Goal: Information Seeking & Learning: Understand process/instructions

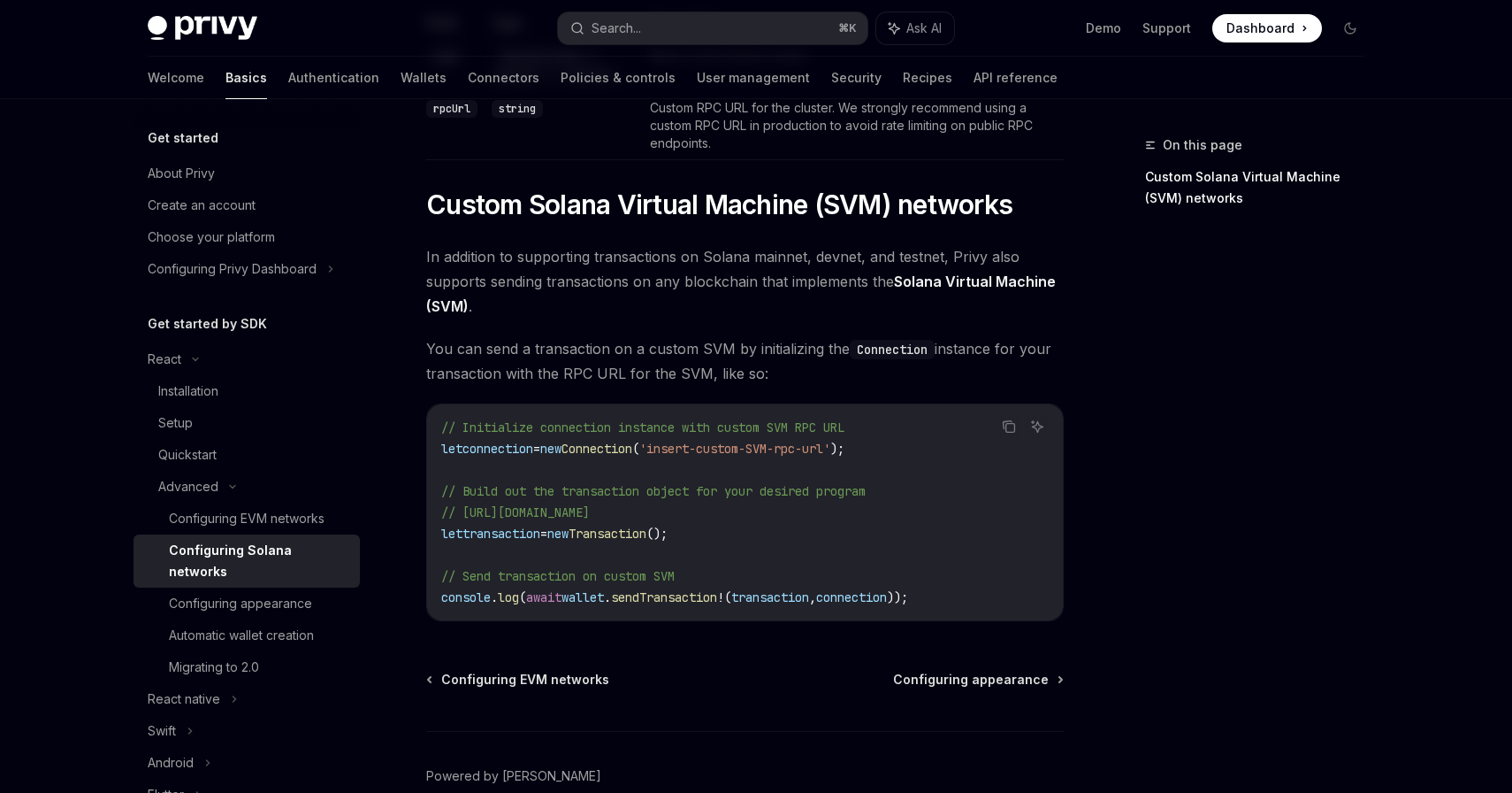
scroll to position [638, 0]
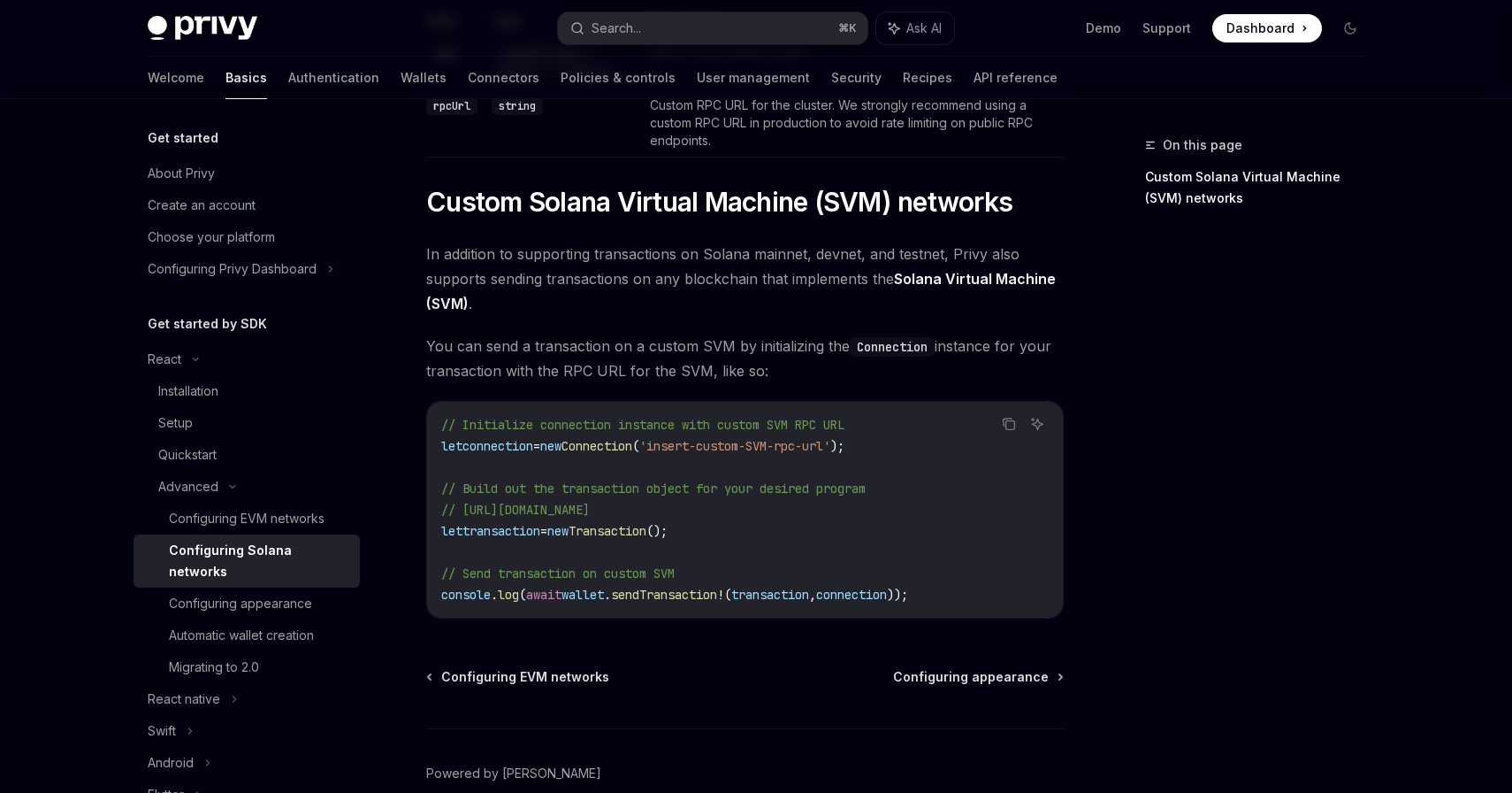
click at [624, 450] on span "Connection" at bounding box center [597, 446] width 70 height 16
click at [521, 454] on span "connection" at bounding box center [497, 446] width 70 height 16
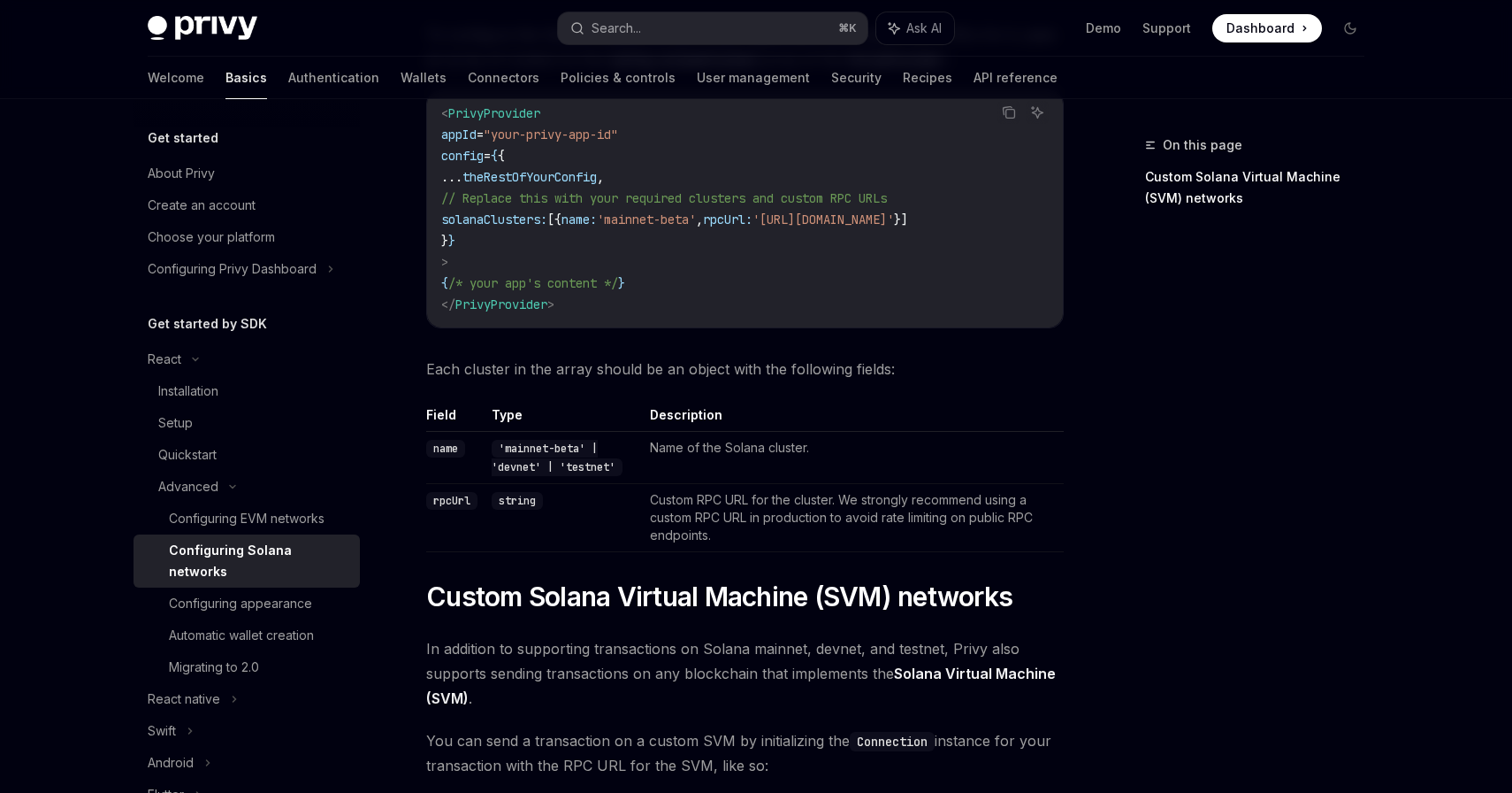
scroll to position [247, 0]
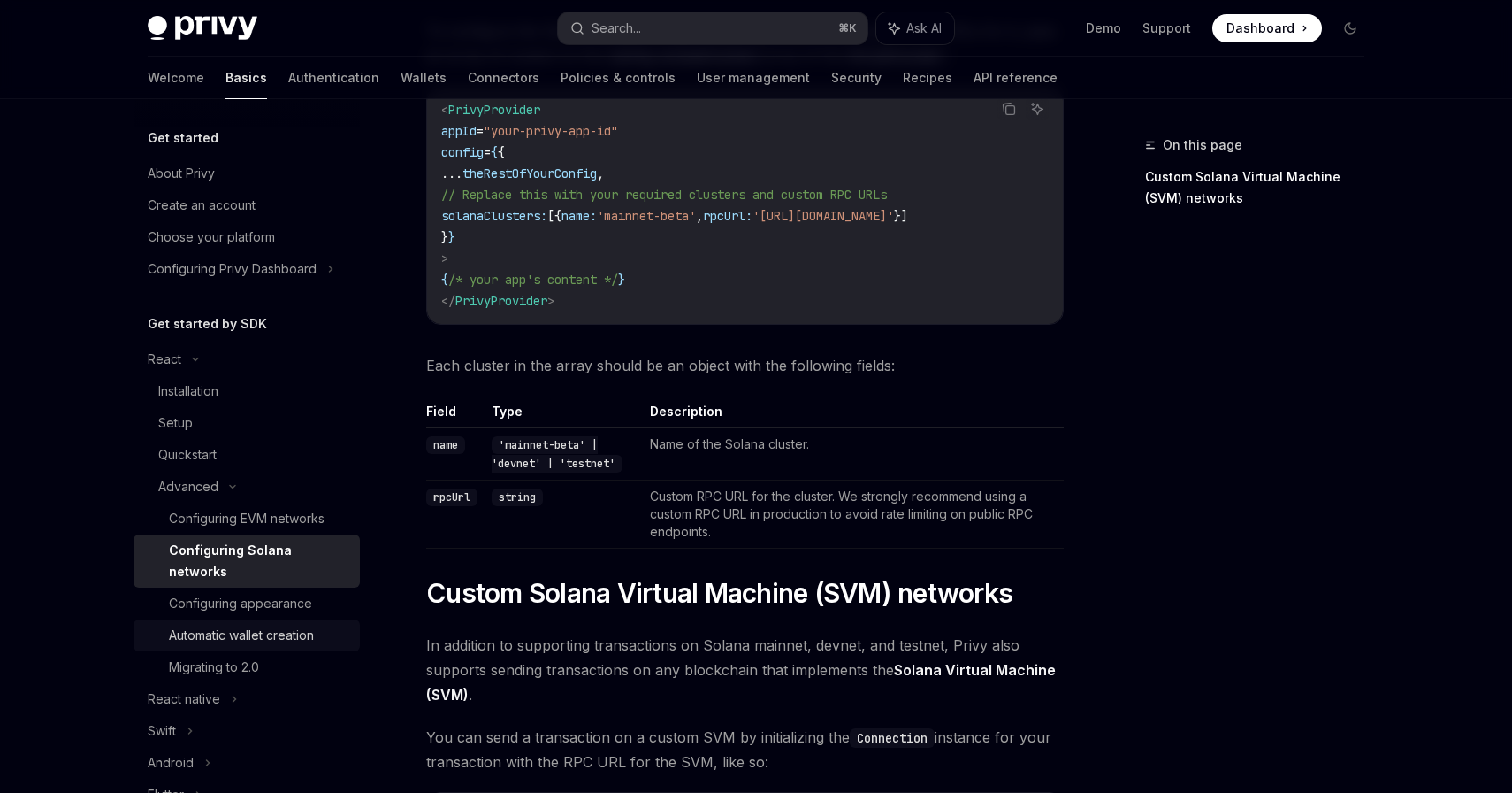
click at [287, 625] on div "Automatic wallet creation" at bounding box center [241, 636] width 145 height 22
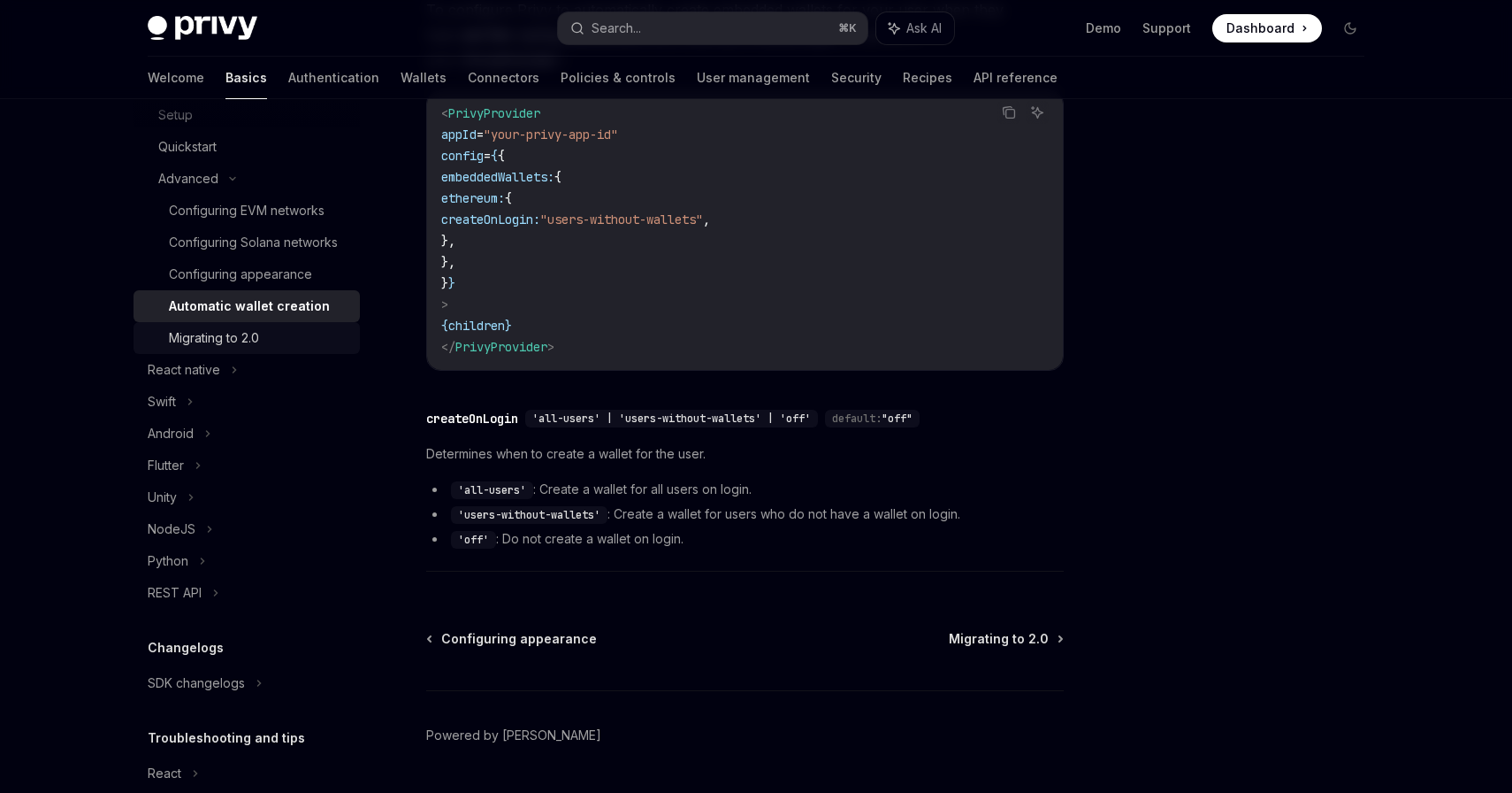
scroll to position [346, 0]
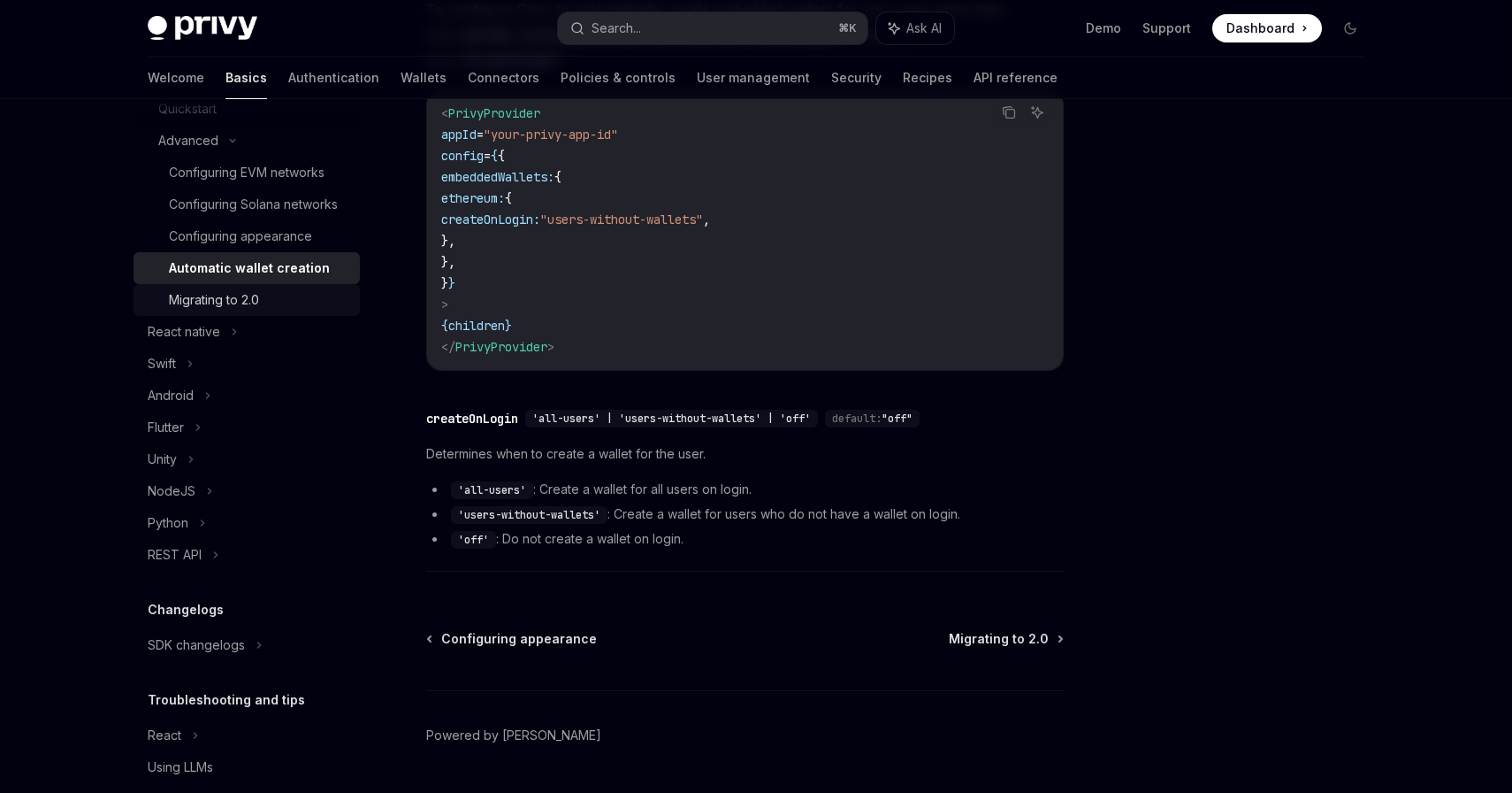
click at [262, 299] on div "Migrating to 2.0" at bounding box center [259, 300] width 181 height 22
type textarea "*"
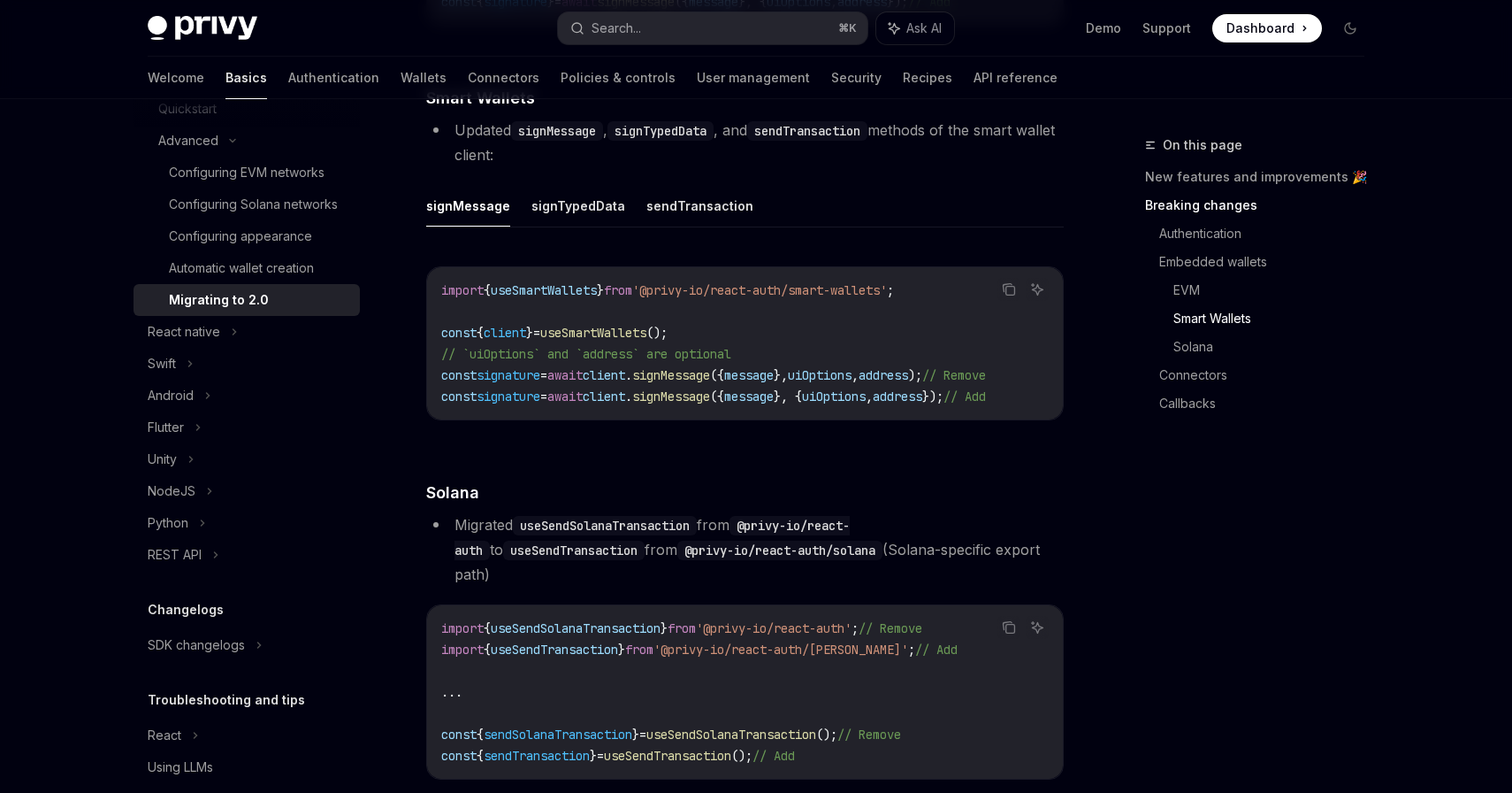
scroll to position [3204, 0]
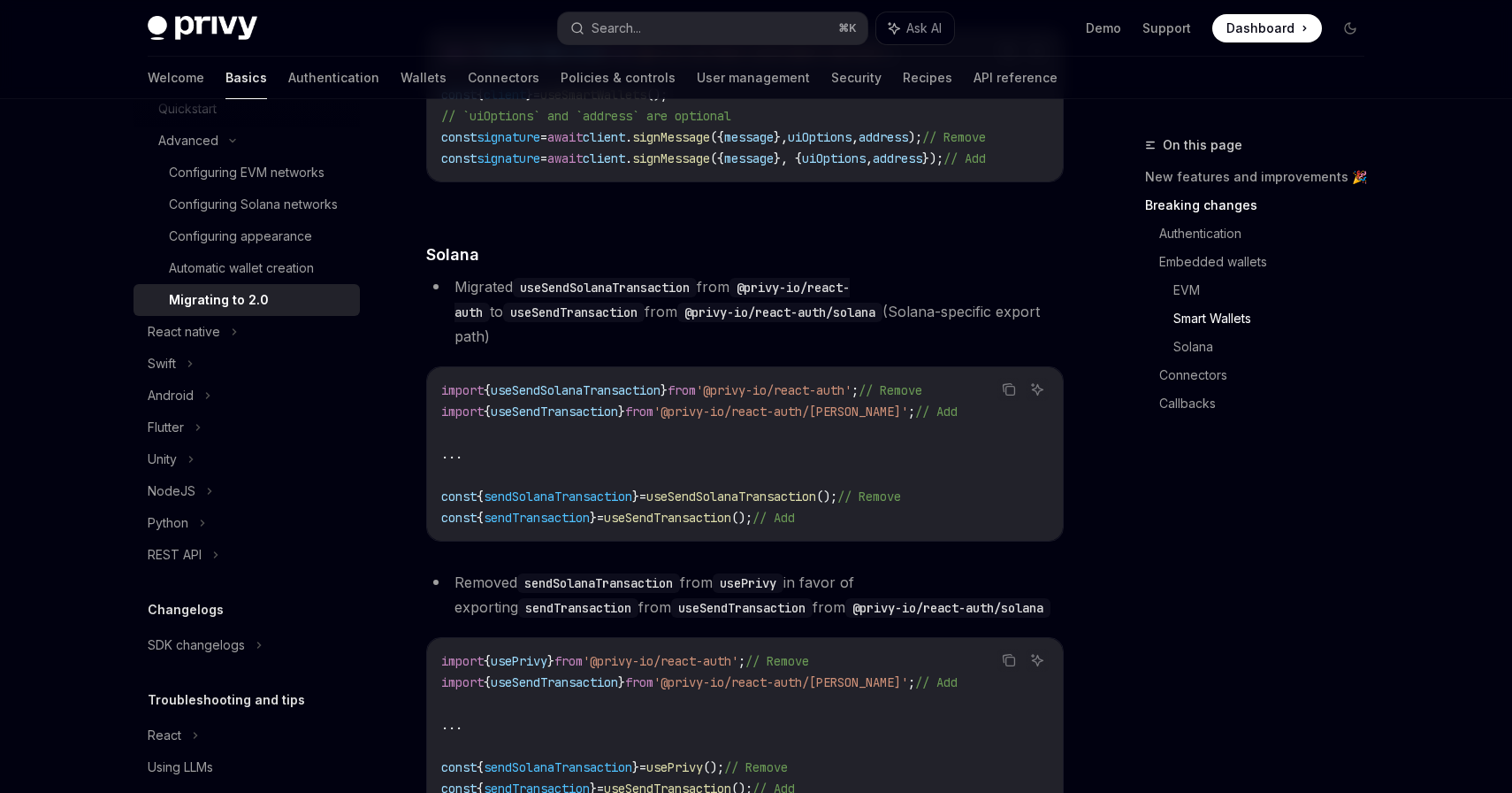
click at [783, 504] on span "useSendSolanaTransaction" at bounding box center [731, 497] width 170 height 16
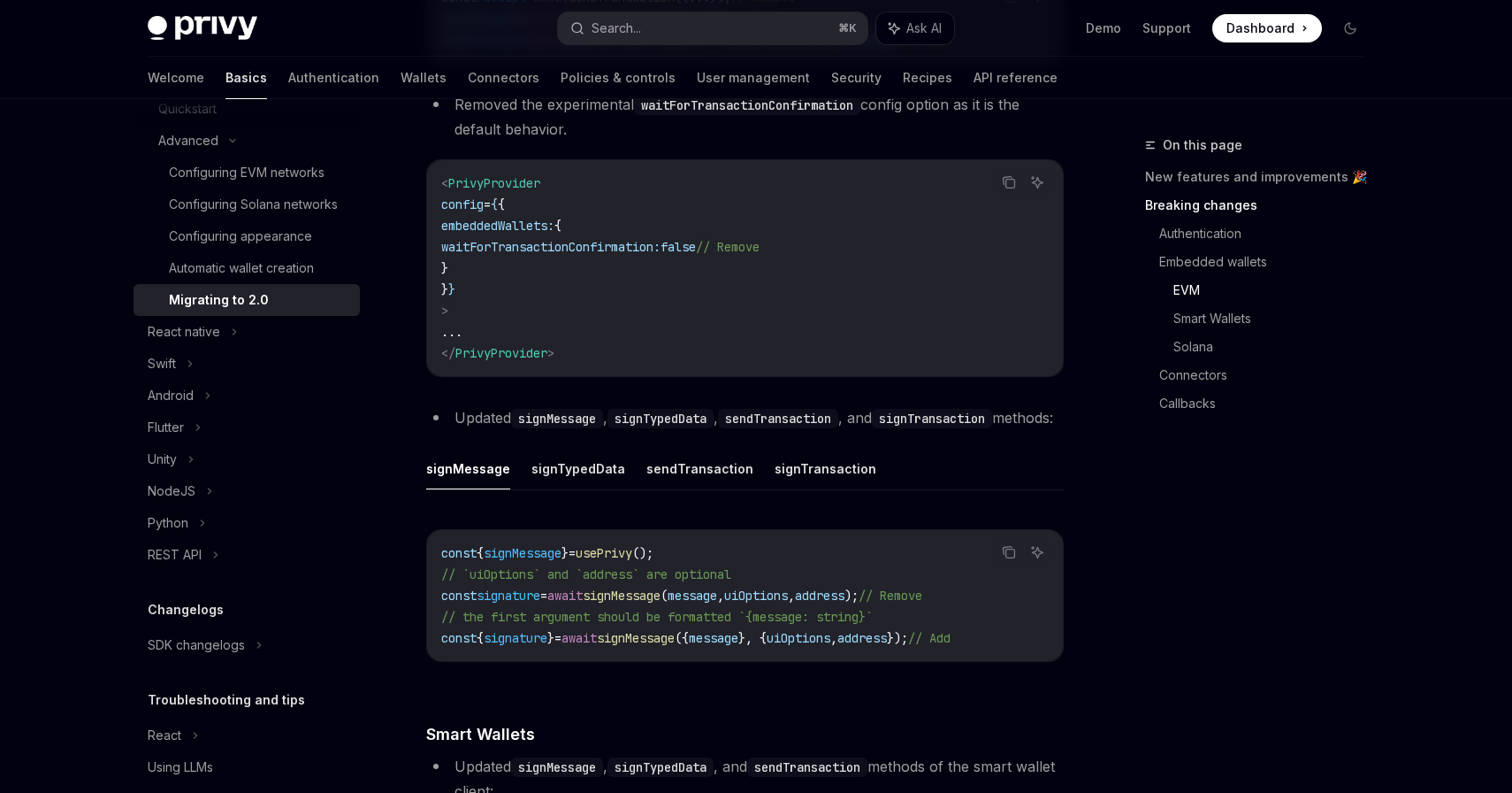
scroll to position [2392, 0]
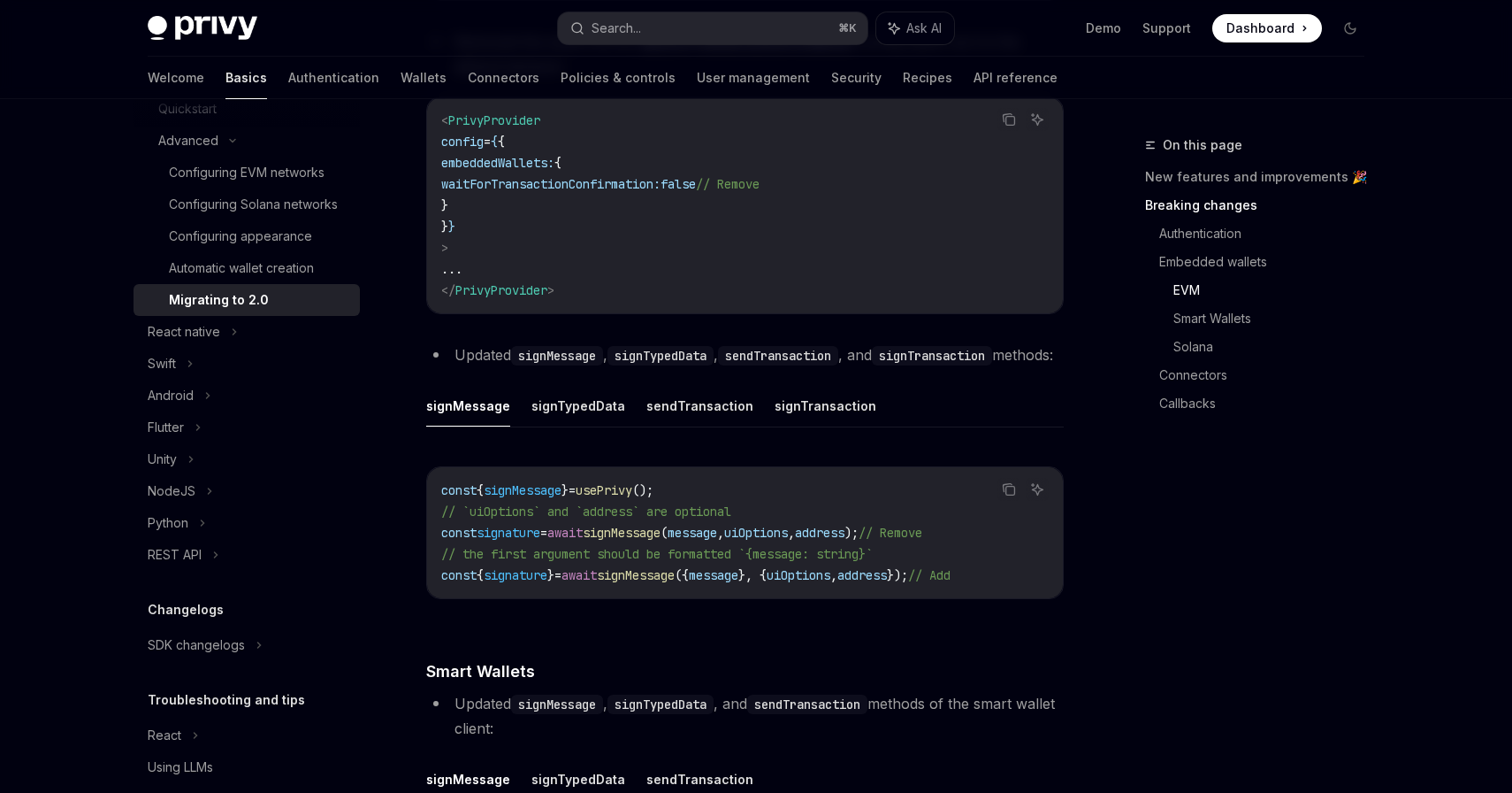
click at [741, 562] on span "// the first argument should be formatted `{message: string}`" at bounding box center [657, 555] width 431 height 16
click at [779, 586] on code "const { signMessage } = usePrivy (); // `uiOptions` and `address` are optional …" at bounding box center [745, 533] width 608 height 107
click at [788, 541] on span "uiOptions" at bounding box center [756, 533] width 64 height 16
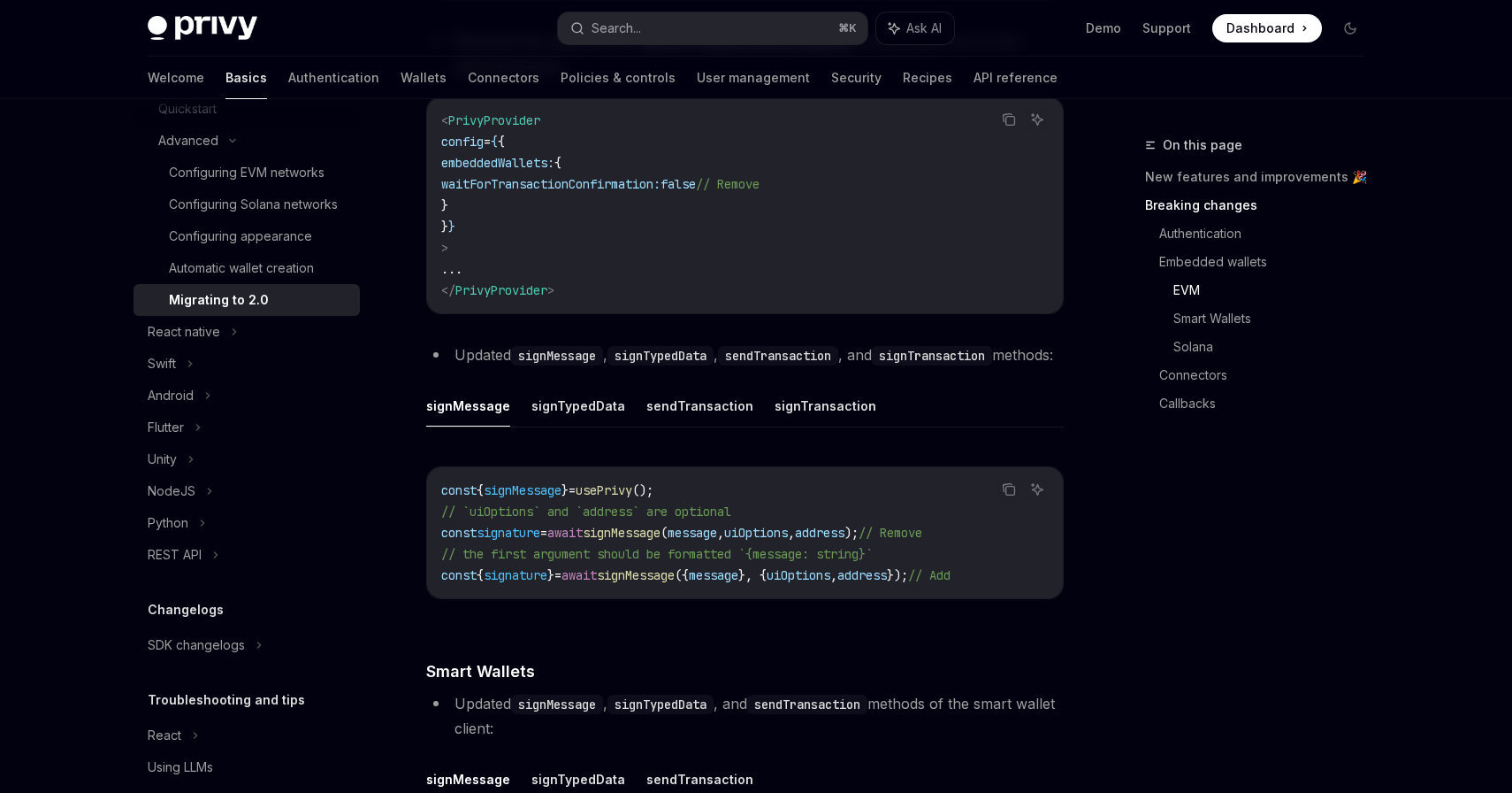
click at [788, 541] on span "uiOptions" at bounding box center [756, 533] width 64 height 16
click at [845, 541] on span "address" at bounding box center [820, 533] width 50 height 16
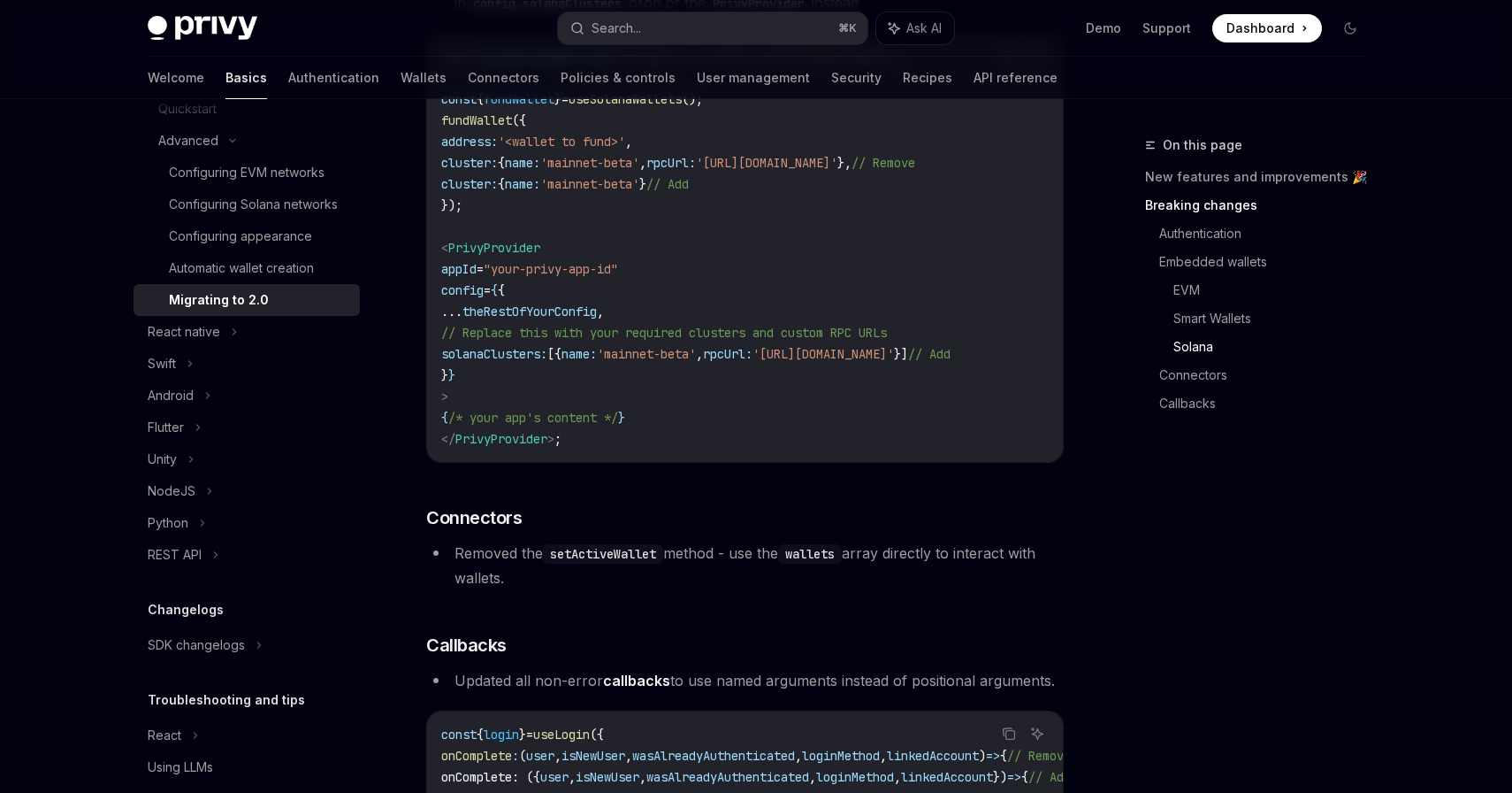
scroll to position [4483, 0]
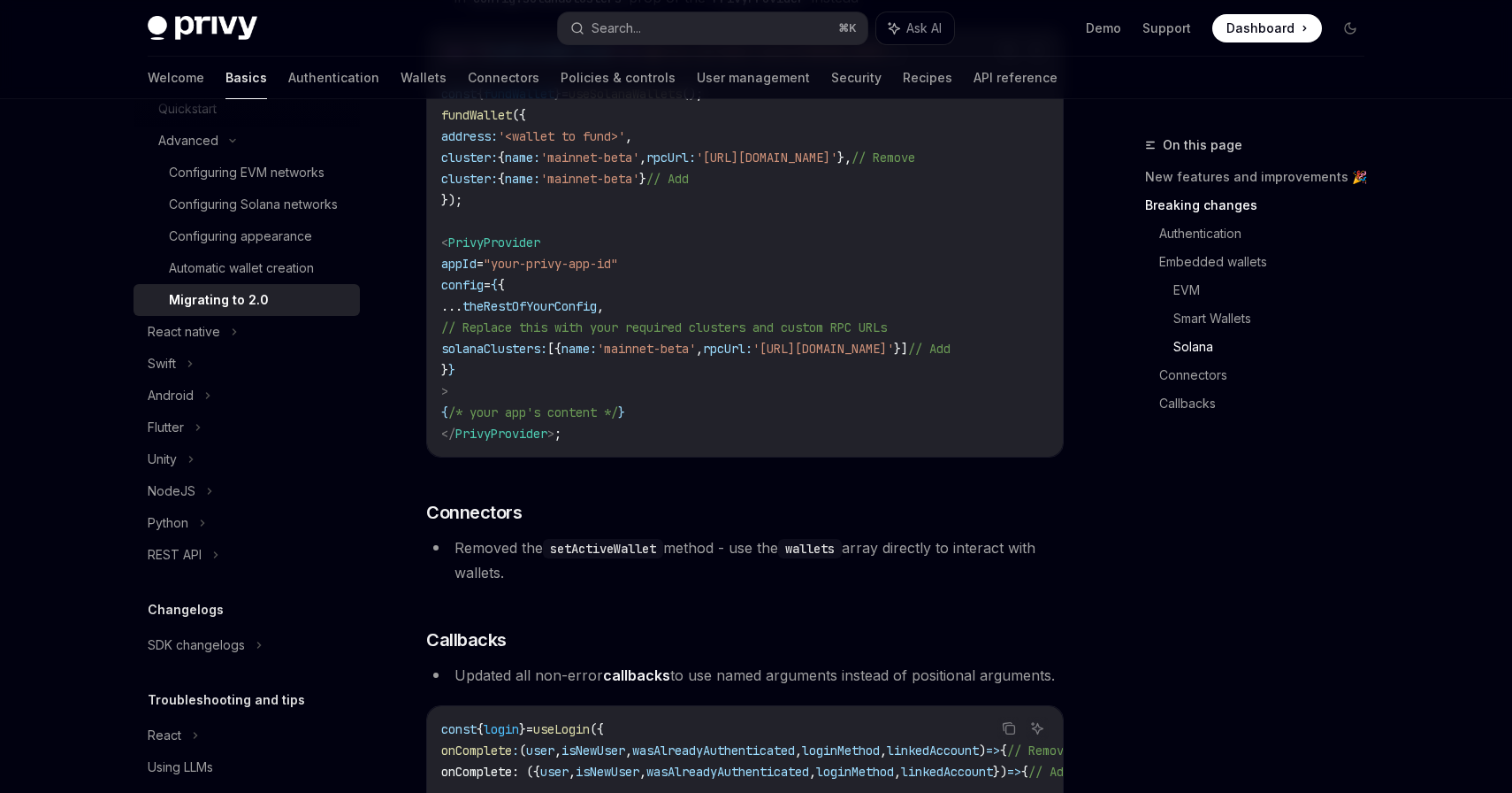
click at [533, 357] on span "solanaClusters:" at bounding box center [495, 349] width 107 height 16
click at [497, 267] on code "import { useSolanaWallets } from '@privy-io/react-auth/solana' ; const { fundWa…" at bounding box center [745, 242] width 608 height 404
click at [497, 250] on span "PrivyProvider" at bounding box center [495, 243] width 92 height 16
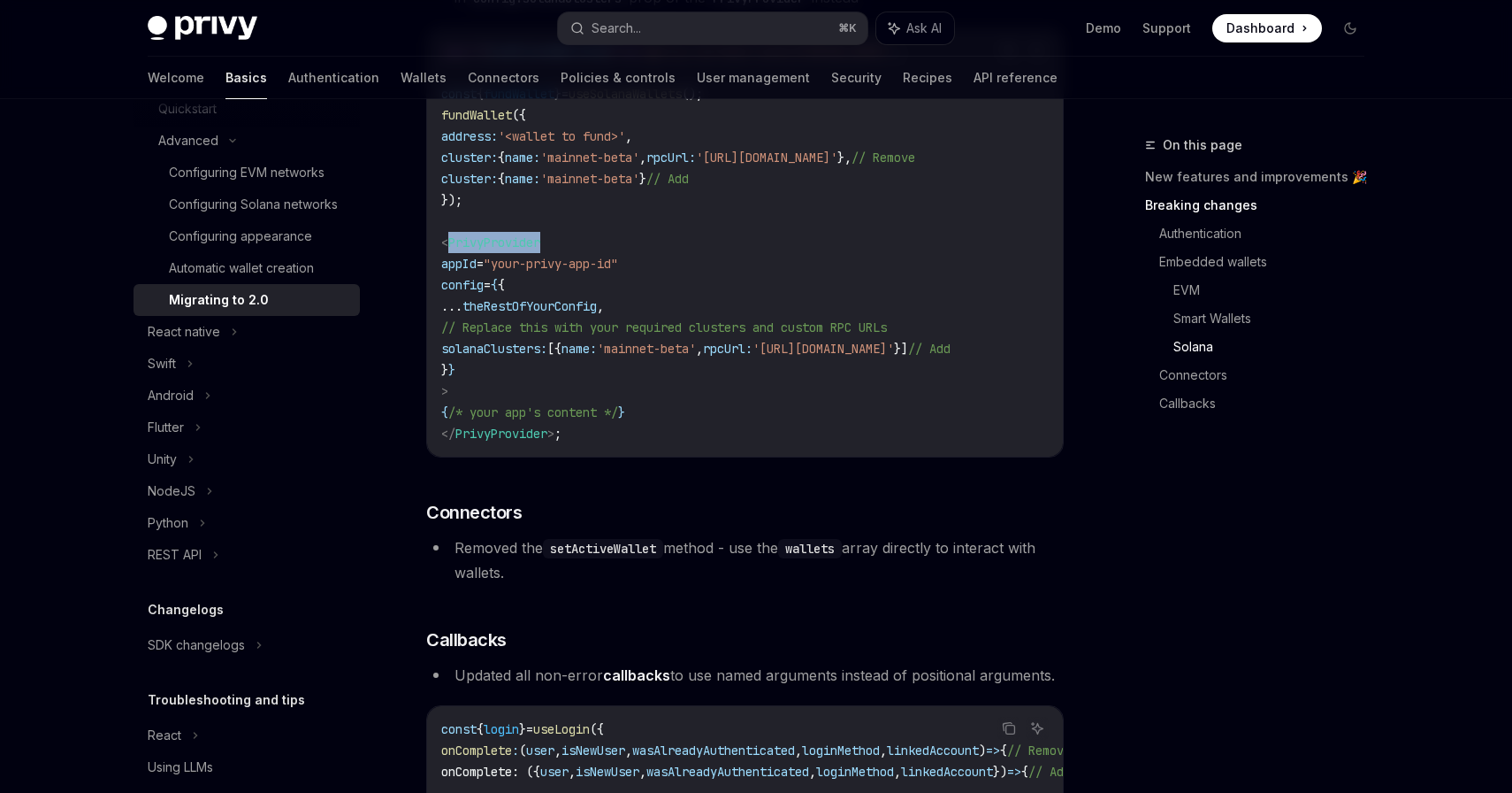
copy span "PrivyProvider"
click at [541, 357] on span "solanaClusters:" at bounding box center [495, 349] width 107 height 16
copy span "solanaClusters"
